Goal: Contribute content

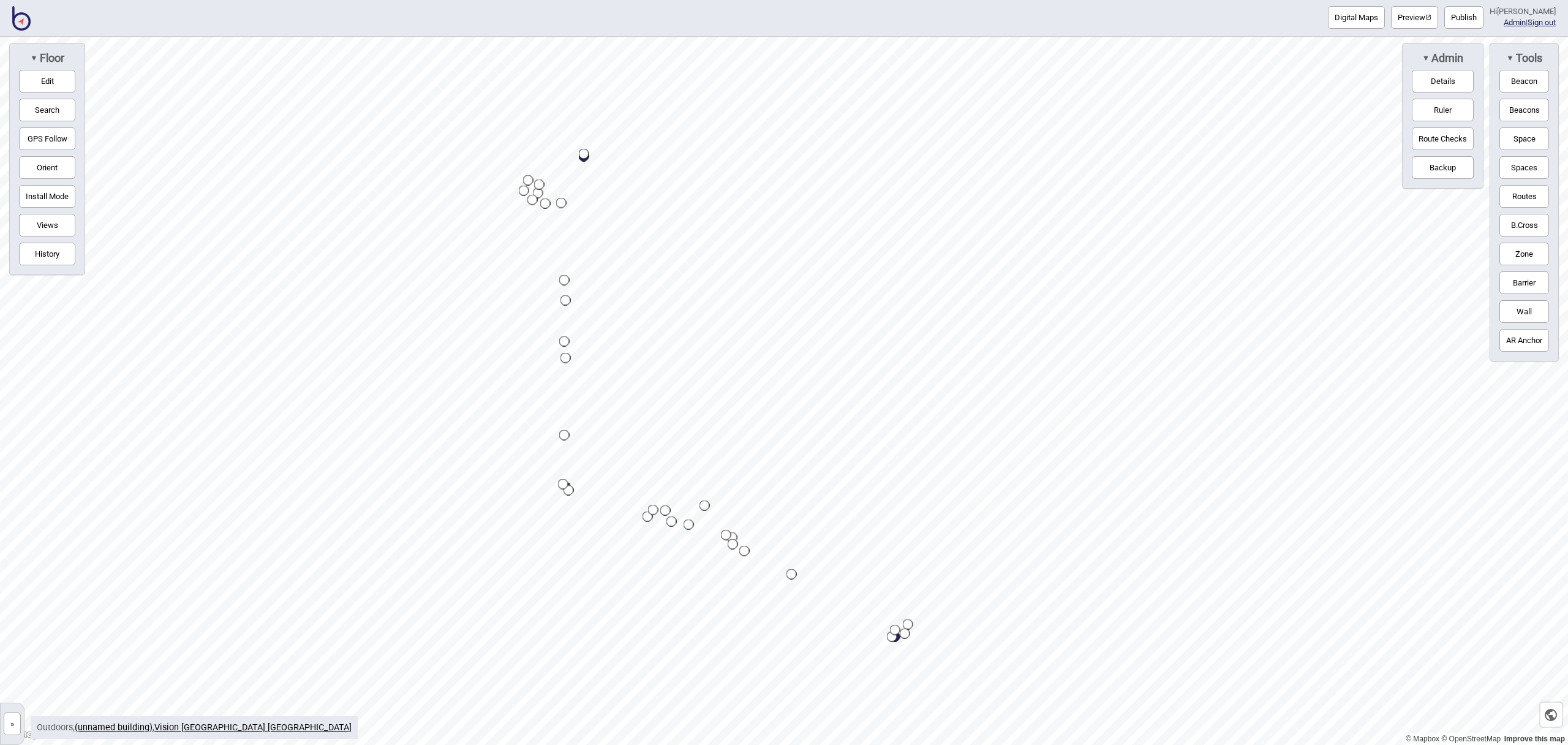
click at [32, 19] on div "Digital Maps Preview Publish Hi [PERSON_NAME] Admin | Sign out" at bounding box center [784, 18] width 1568 height 36
click at [27, 20] on img at bounding box center [21, 19] width 19 height 24
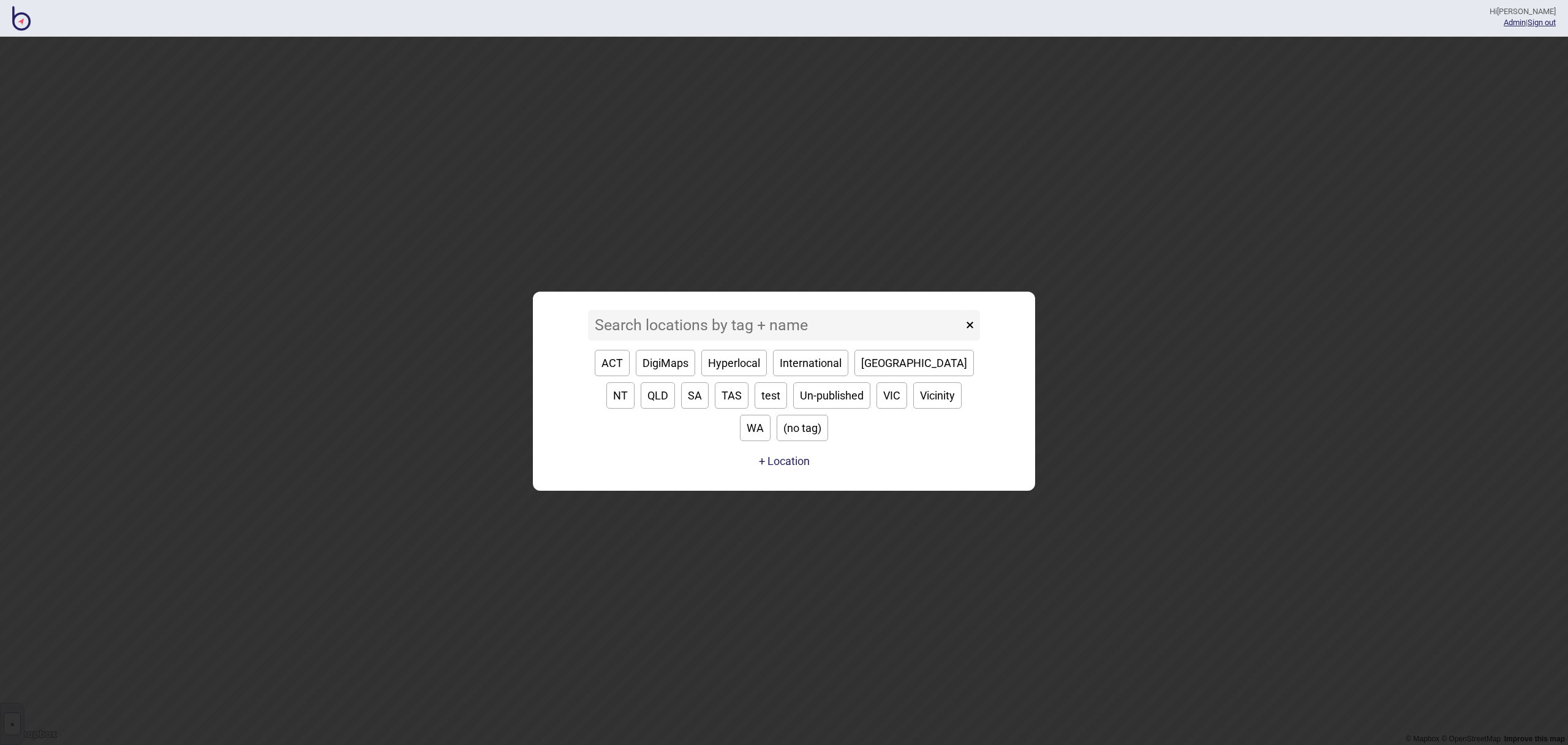
click at [606, 376] on button "ACT" at bounding box center [611, 363] width 35 height 26
type input "ACT"
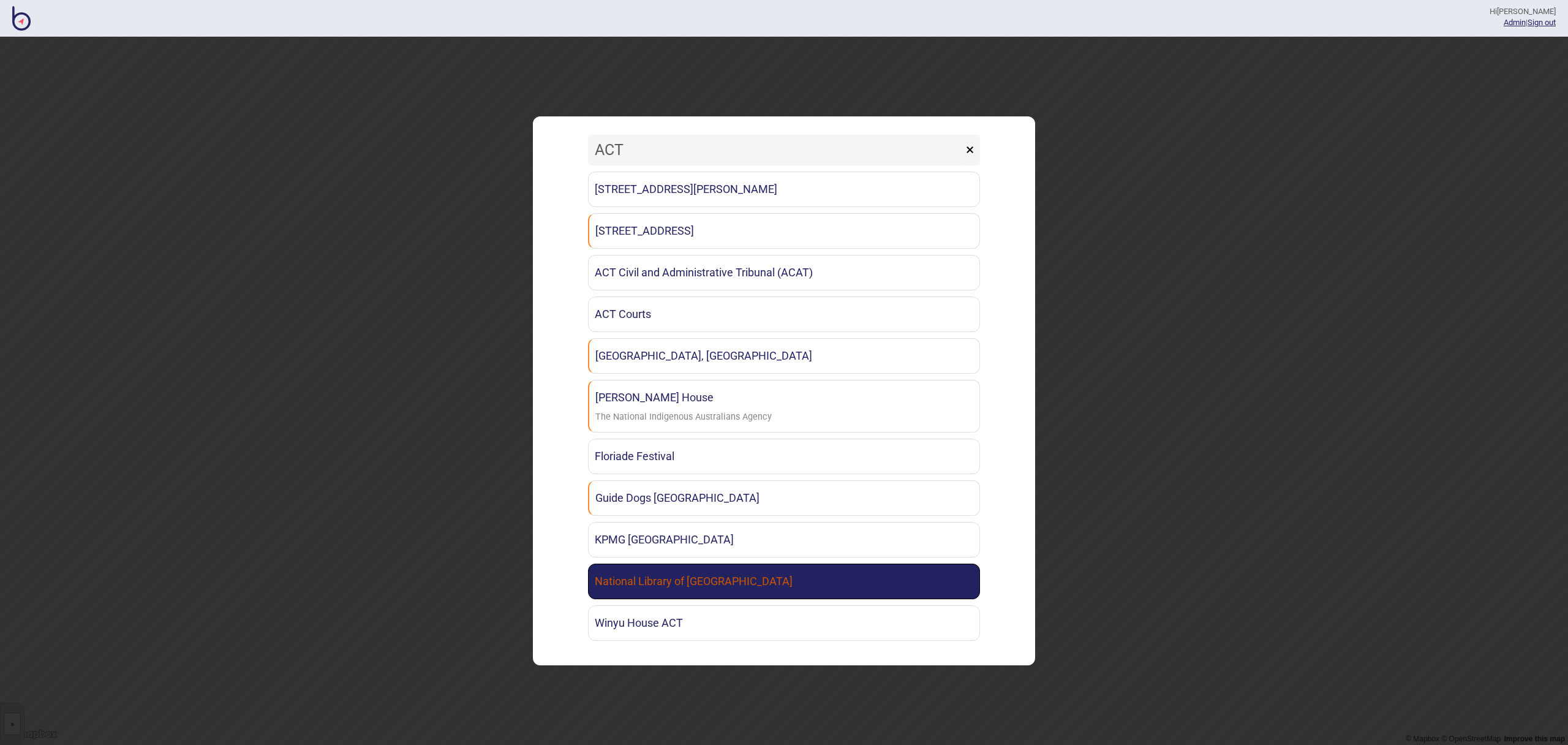
click at [795, 580] on link "National Library of [GEOGRAPHIC_DATA]" at bounding box center [783, 581] width 392 height 36
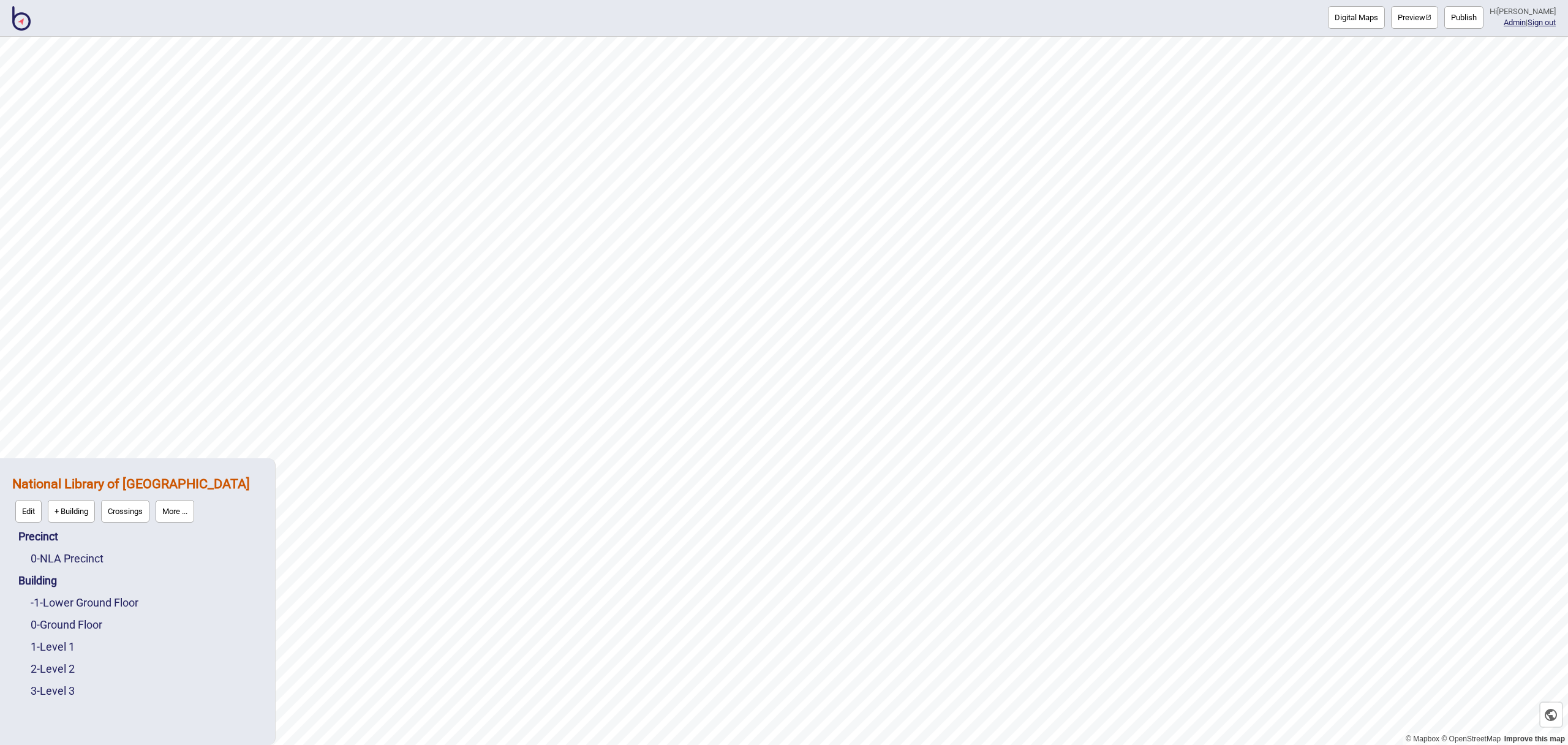
click at [1484, 22] on button "Publish" at bounding box center [1464, 18] width 39 height 22
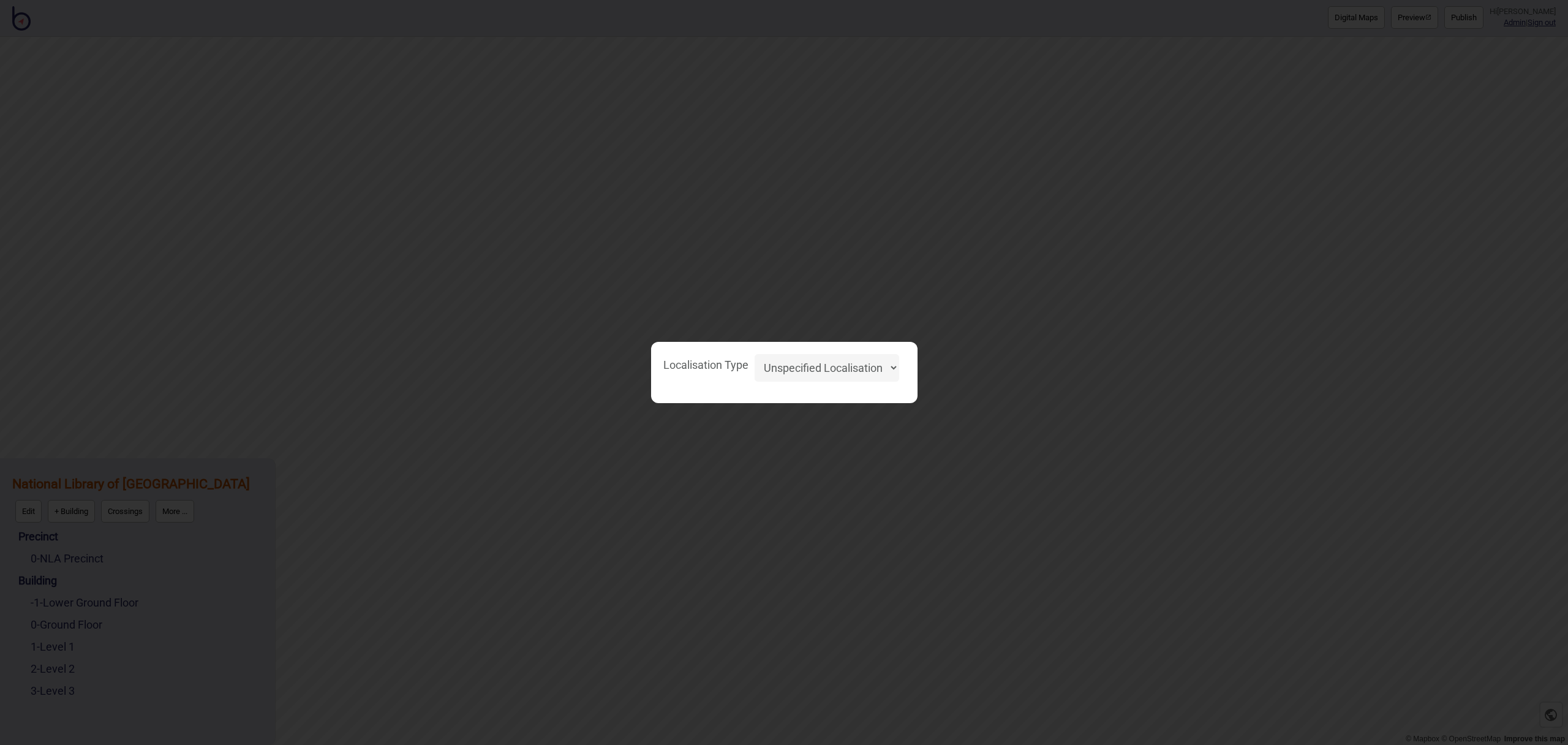
click at [881, 372] on select "Unspecified Localisation Beacons Hyperlocal None" at bounding box center [827, 367] width 145 height 27
click at [755, 354] on select "Unspecified Localisation Beacons Hyperlocal None" at bounding box center [827, 367] width 145 height 27
select select "Unspecified"
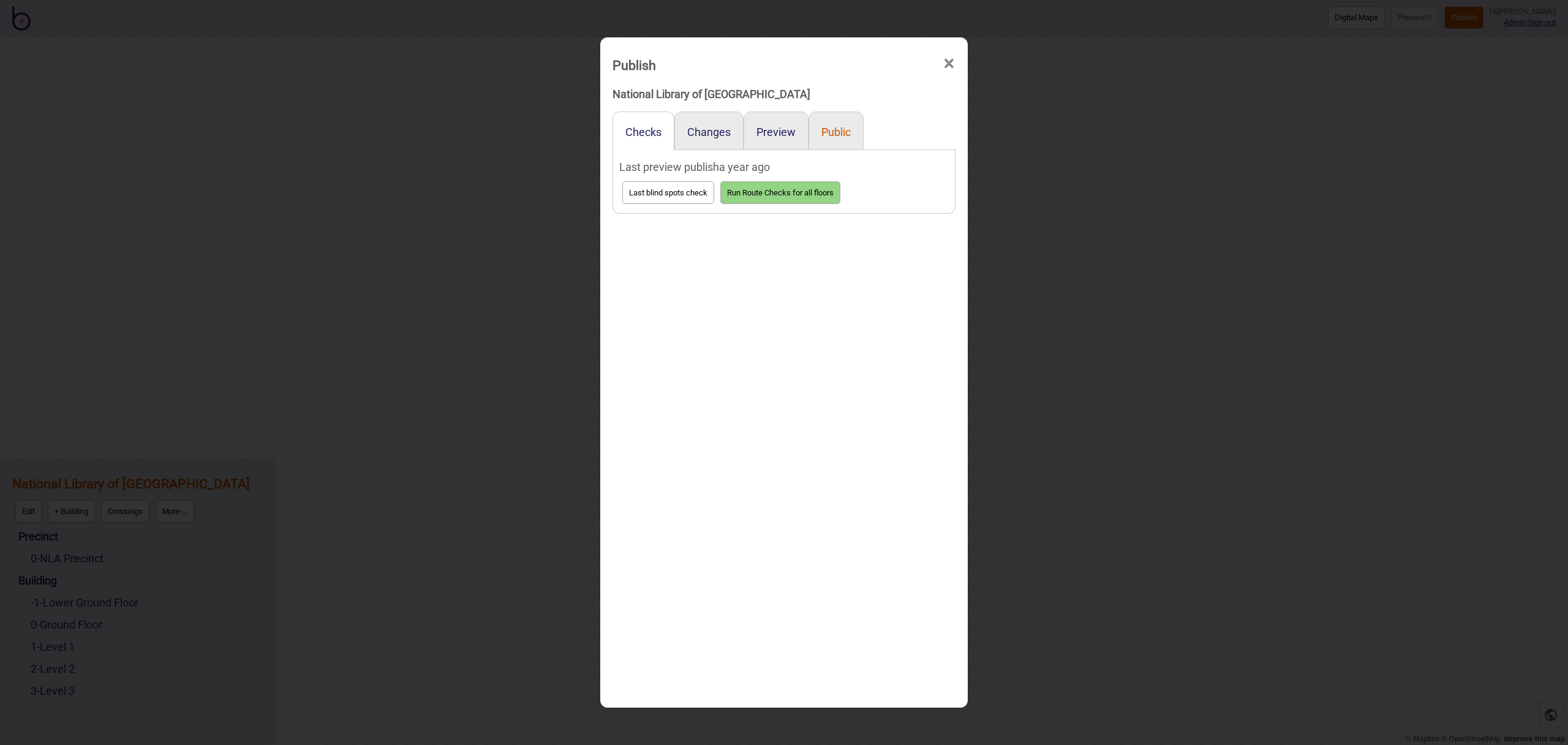
click at [838, 135] on button "Public" at bounding box center [835, 132] width 29 height 13
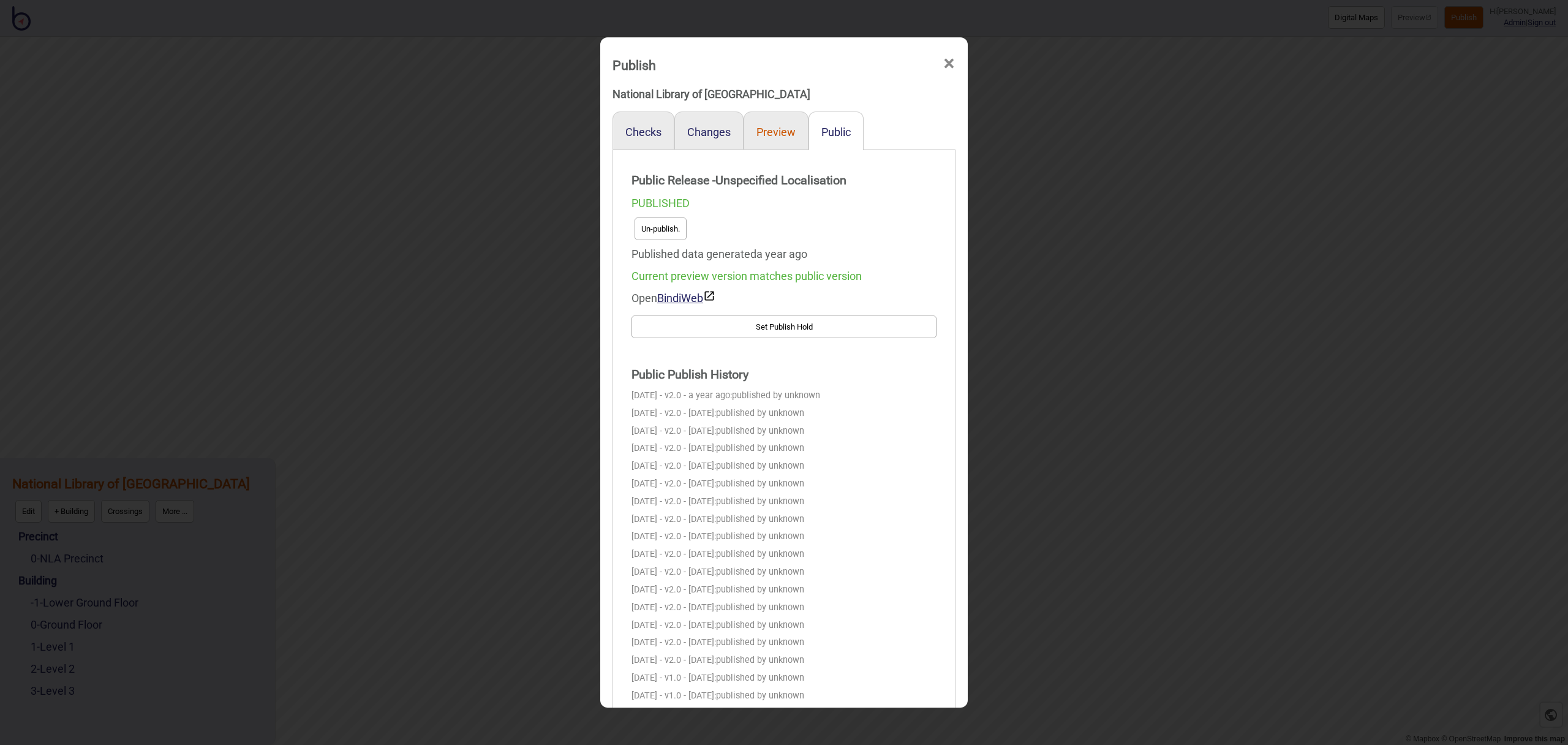
click at [779, 130] on button "Preview" at bounding box center [776, 132] width 39 height 13
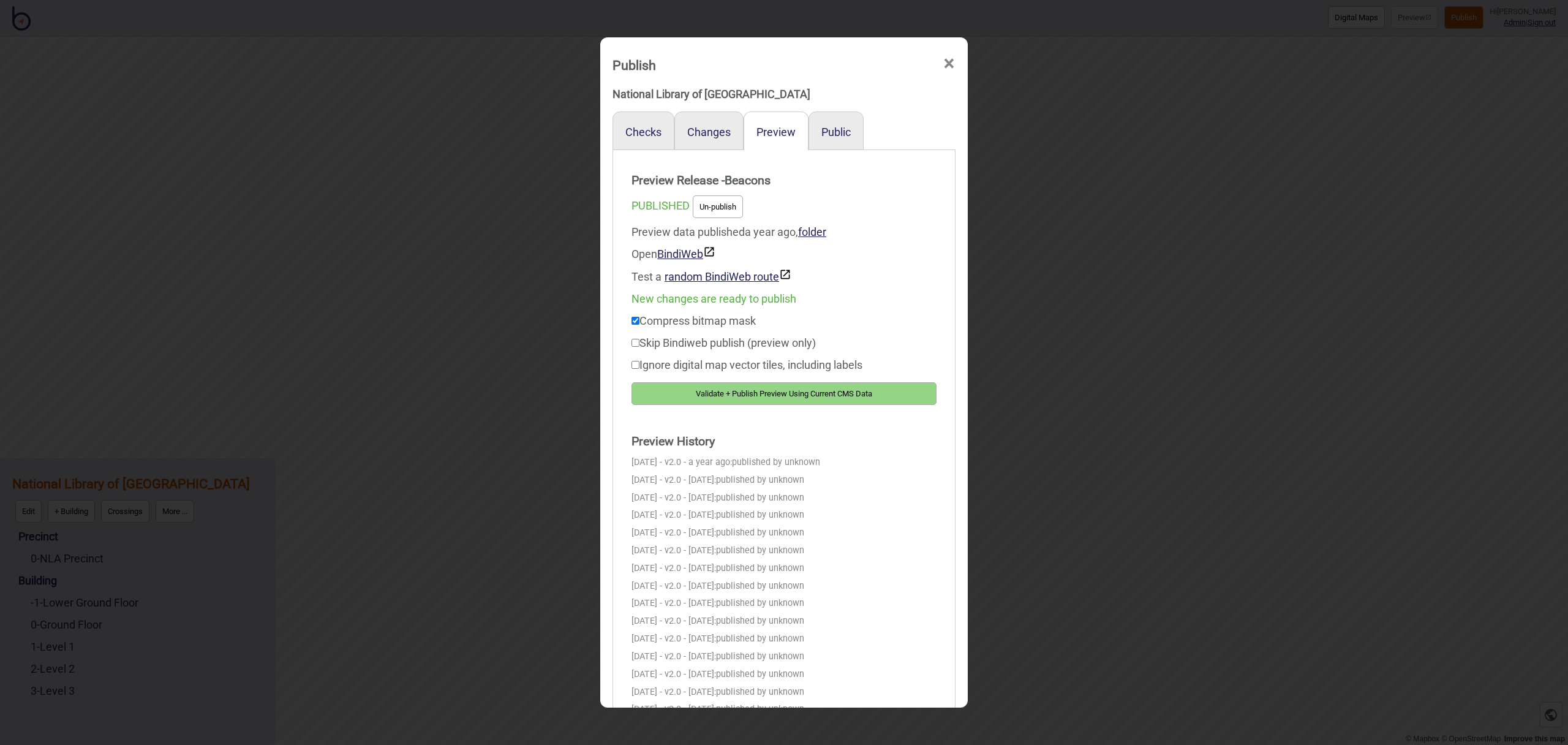
click at [947, 60] on span "×" at bounding box center [949, 64] width 13 height 40
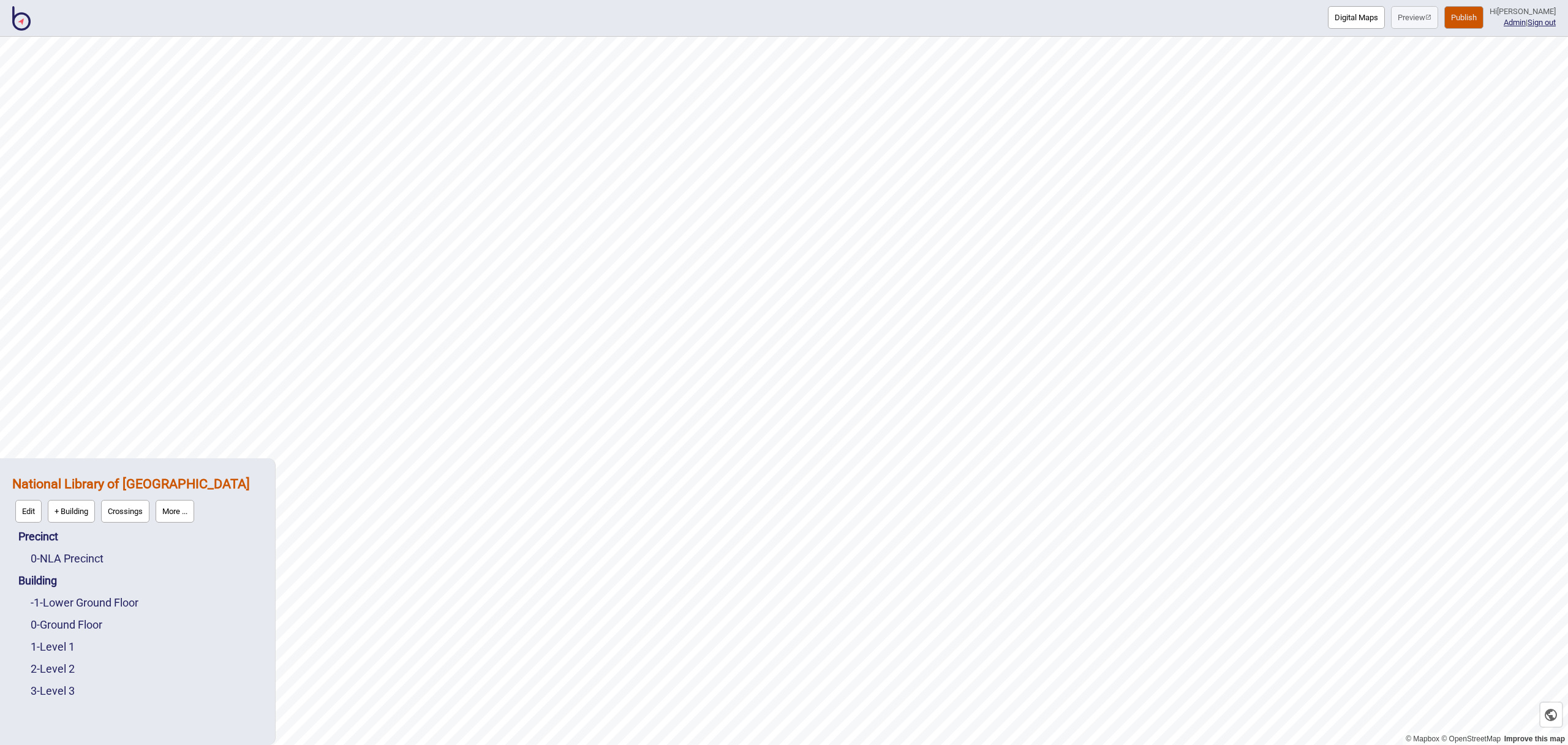
click at [19, 19] on img at bounding box center [21, 19] width 19 height 24
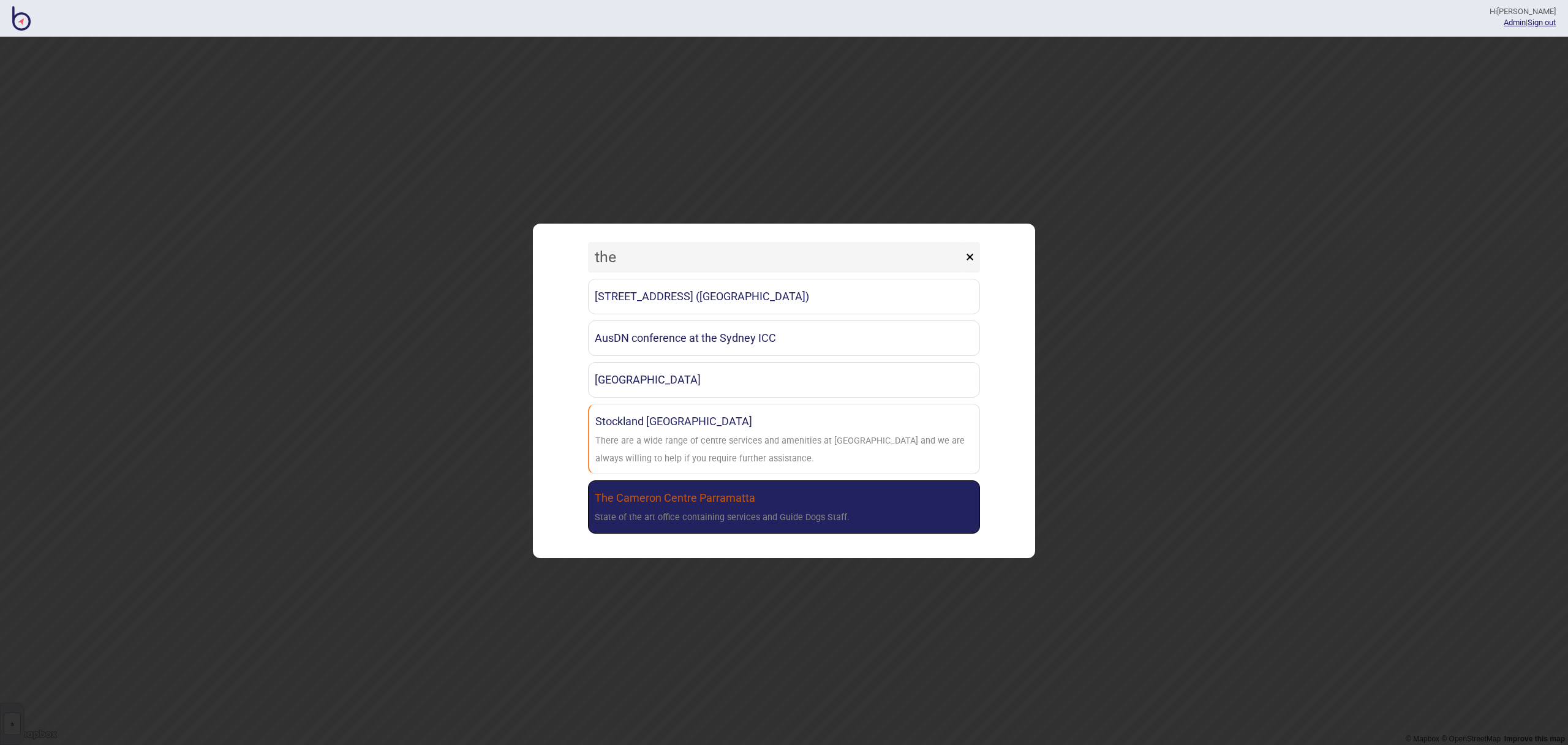
type input "the"
click at [791, 488] on link "The [GEOGRAPHIC_DATA] Parramatta State of the art office containing services an…" at bounding box center [783, 507] width 392 height 53
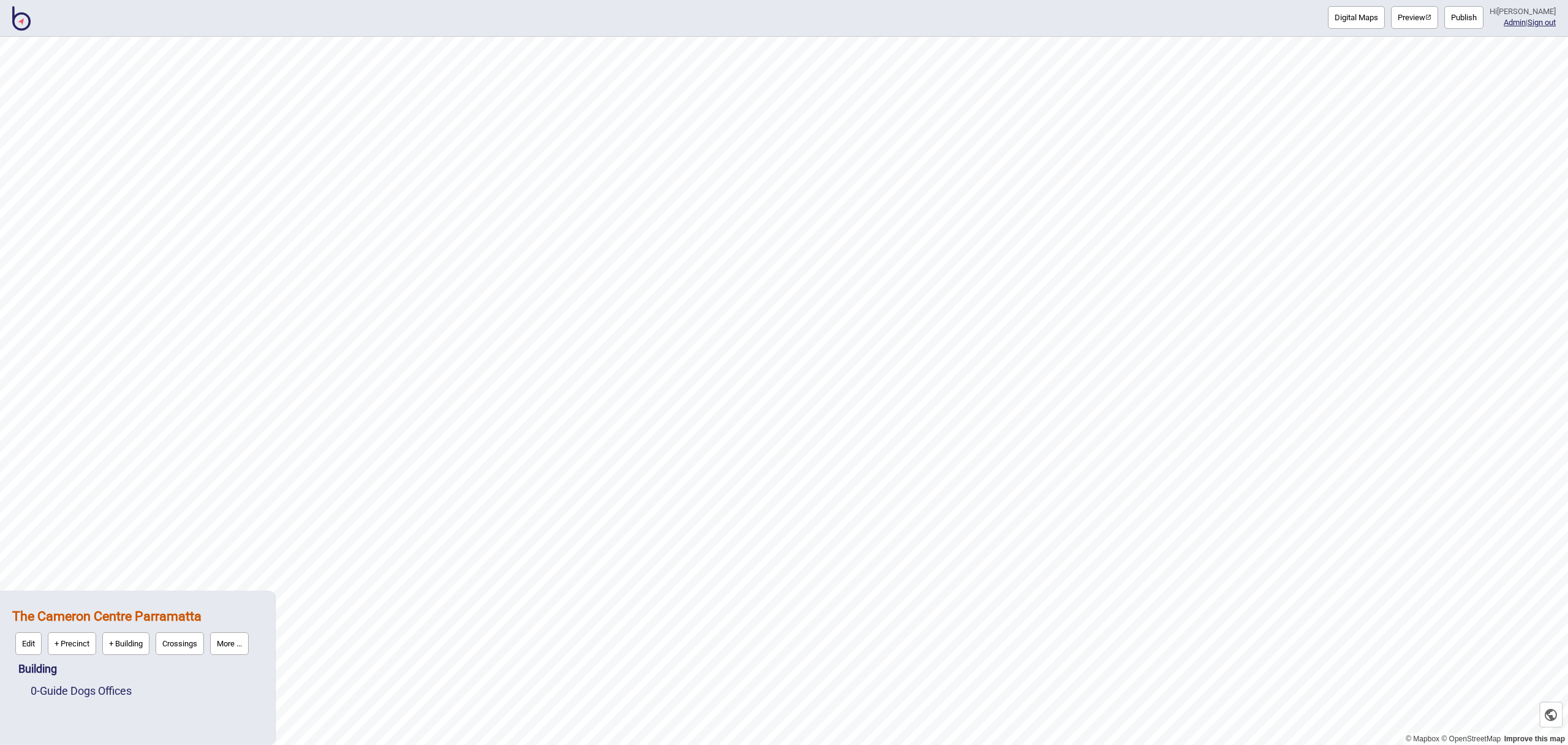
click at [24, 21] on img at bounding box center [21, 19] width 19 height 24
